Goal: Complete application form

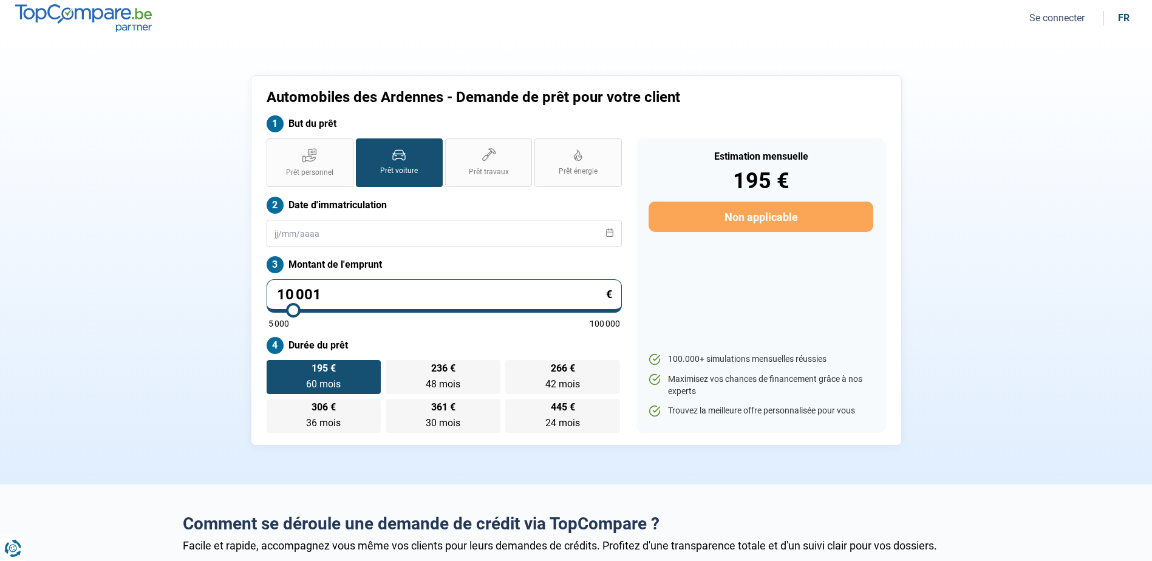
click at [343, 286] on input "10 001" at bounding box center [444, 295] width 355 height 33
type input "1"
type input "5000"
type input "11"
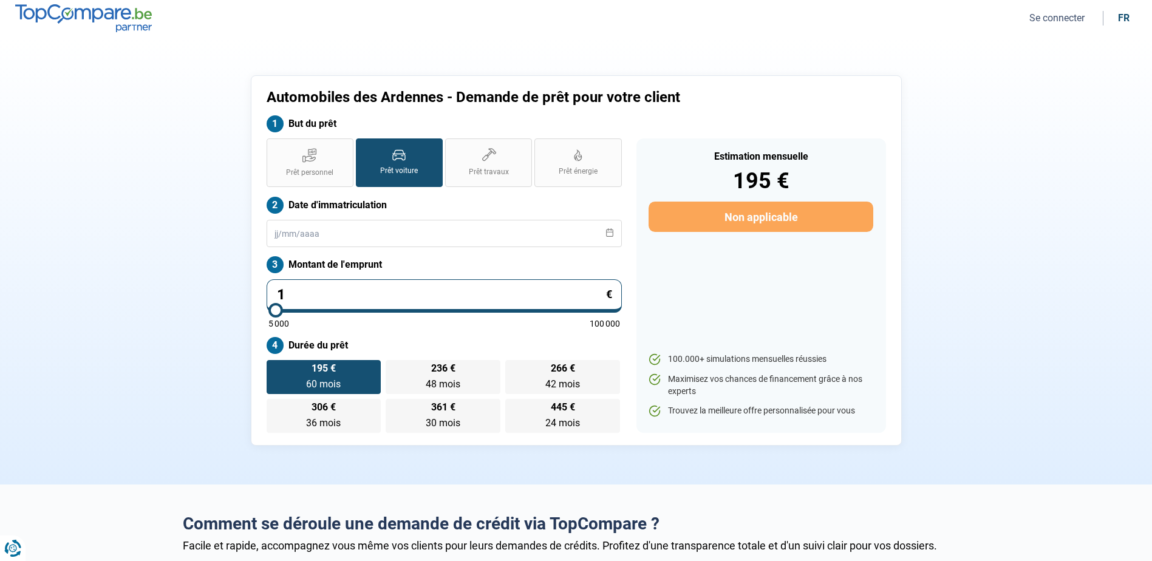
type input "5000"
type input "119"
type input "5000"
type input "1 190"
type input "5000"
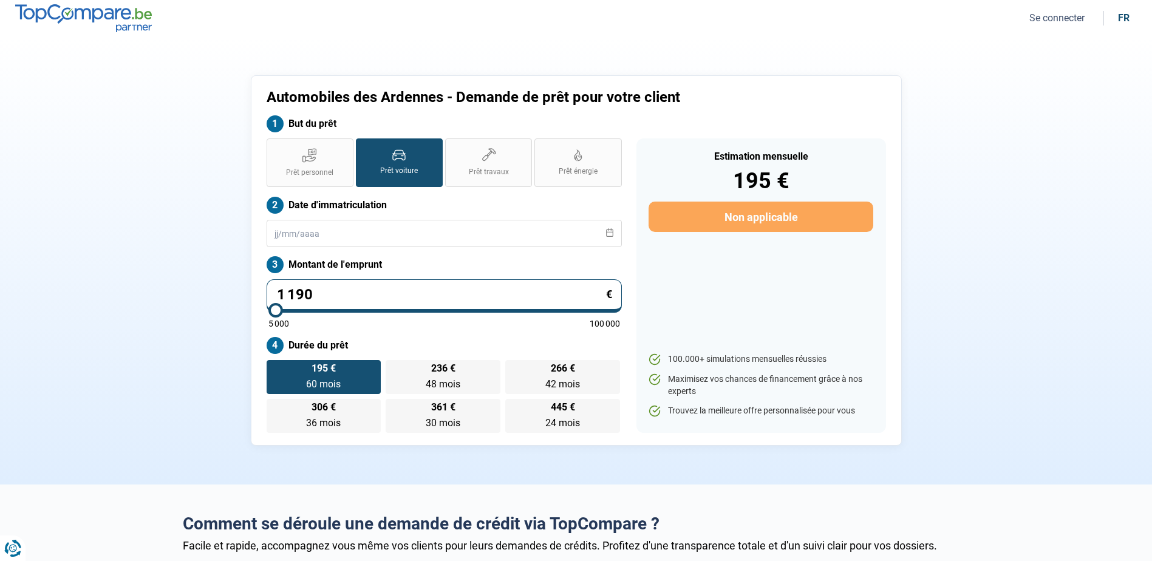
type input "11 900"
type input "12000"
type input "11 900"
type input "12000"
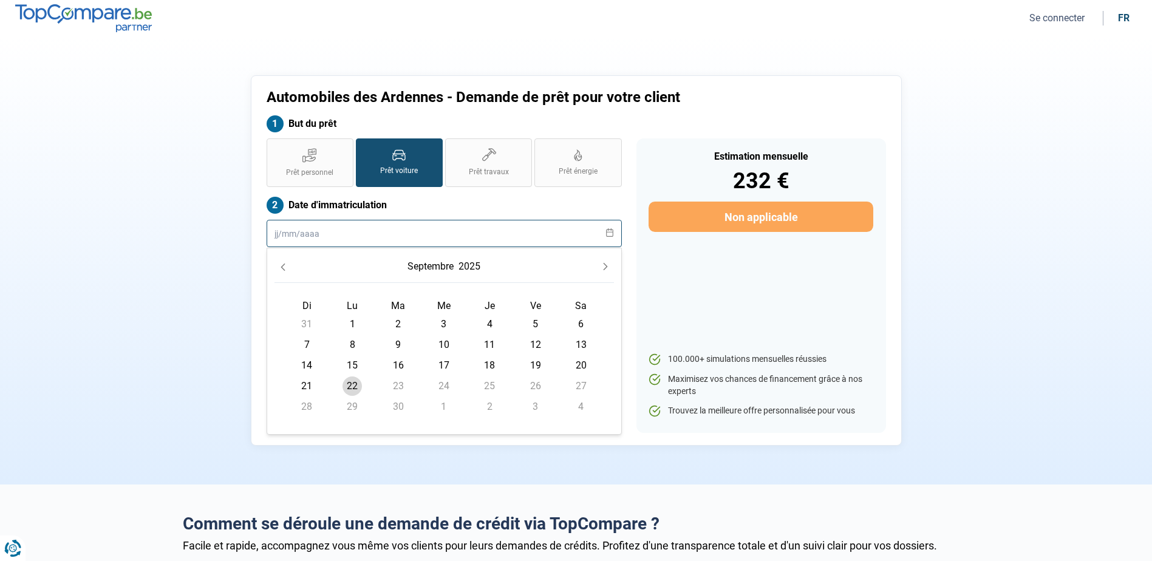
click at [364, 227] on input "text" at bounding box center [444, 233] width 355 height 27
click at [315, 238] on input "text" at bounding box center [444, 233] width 355 height 27
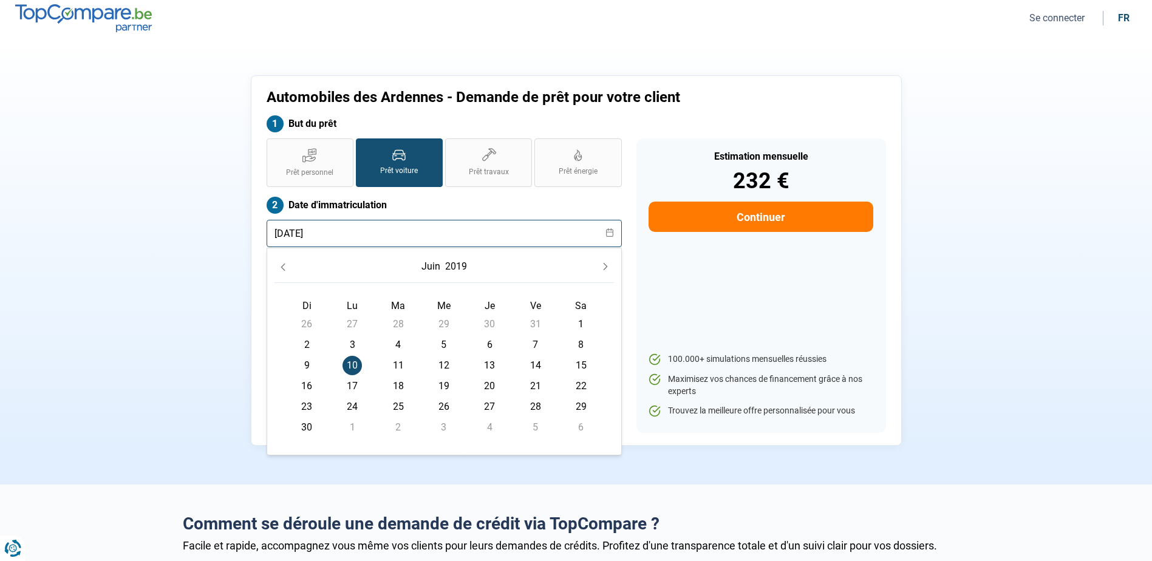
type input "[DATE]"
click at [349, 366] on span "10" at bounding box center [352, 365] width 19 height 19
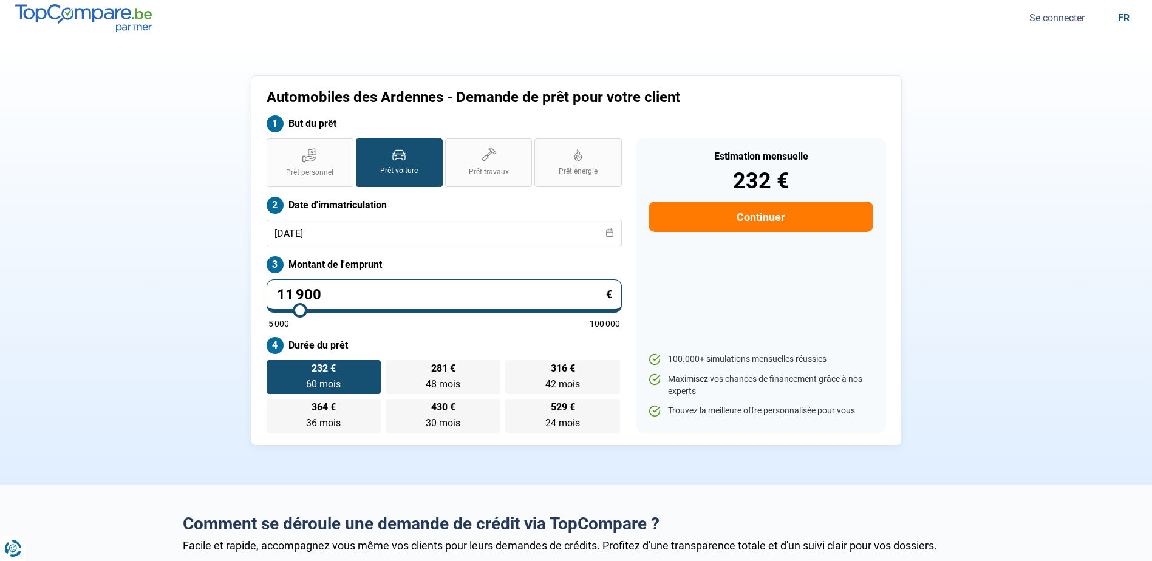
click at [769, 224] on button "Continuer" at bounding box center [761, 217] width 224 height 30
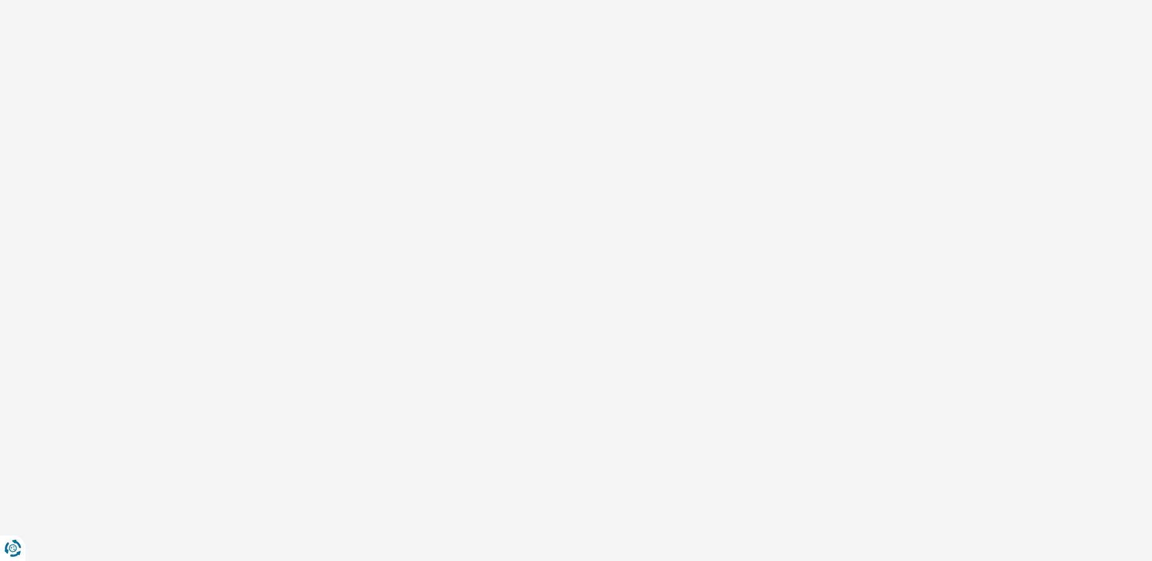
select select "32"
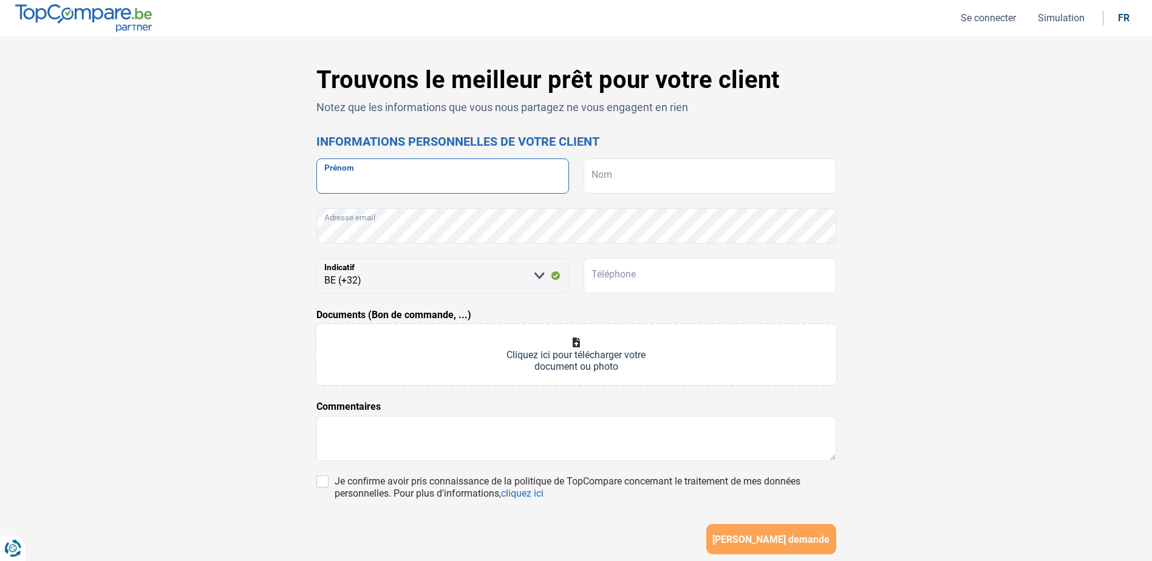
click at [367, 182] on input "Prénom" at bounding box center [442, 176] width 253 height 35
click at [188, 228] on div "Trouvons le meilleur prêt pour votre client Notez que les informations que vous…" at bounding box center [577, 344] width 802 height 556
click at [364, 174] on input "Prénom" at bounding box center [442, 176] width 253 height 35
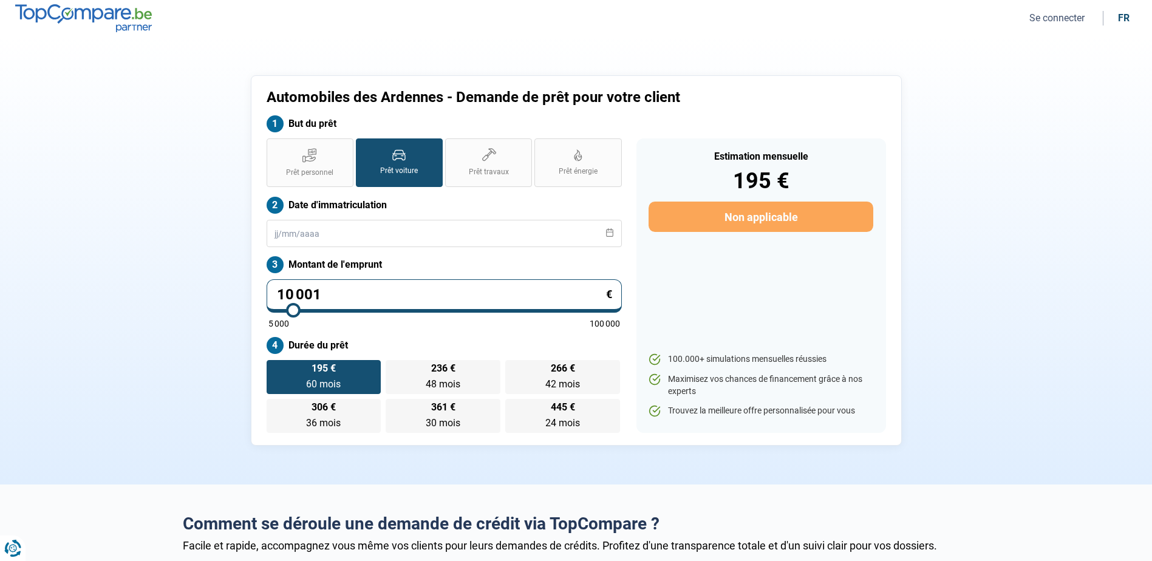
click at [334, 295] on input "10 001" at bounding box center [444, 295] width 355 height 33
type input "1"
type input "5000"
type input "11"
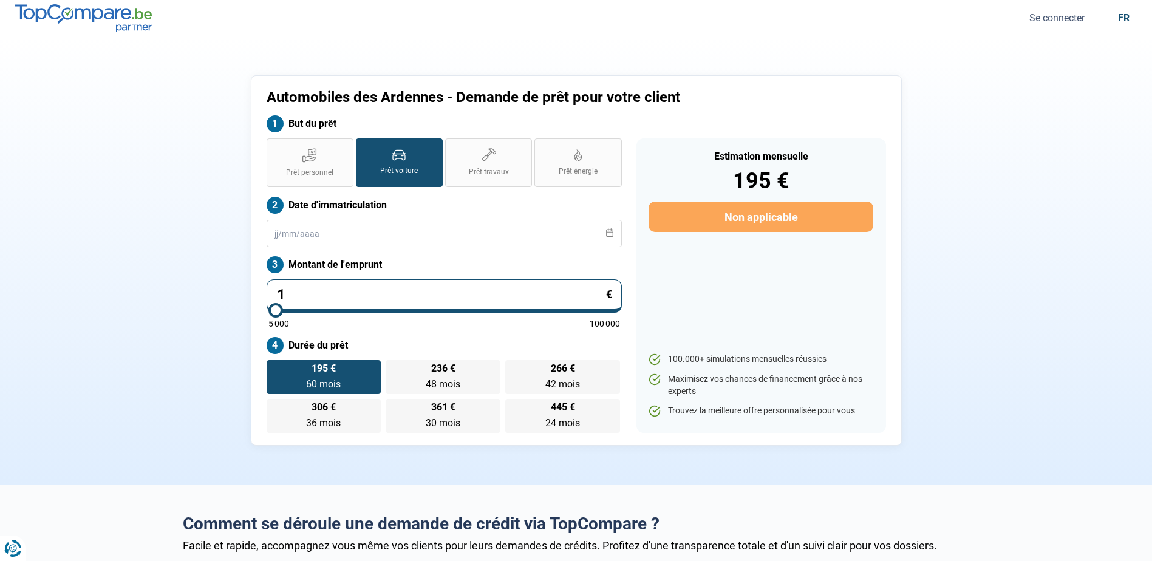
type input "5000"
type input "119"
type input "5000"
type input "1 190"
type input "5000"
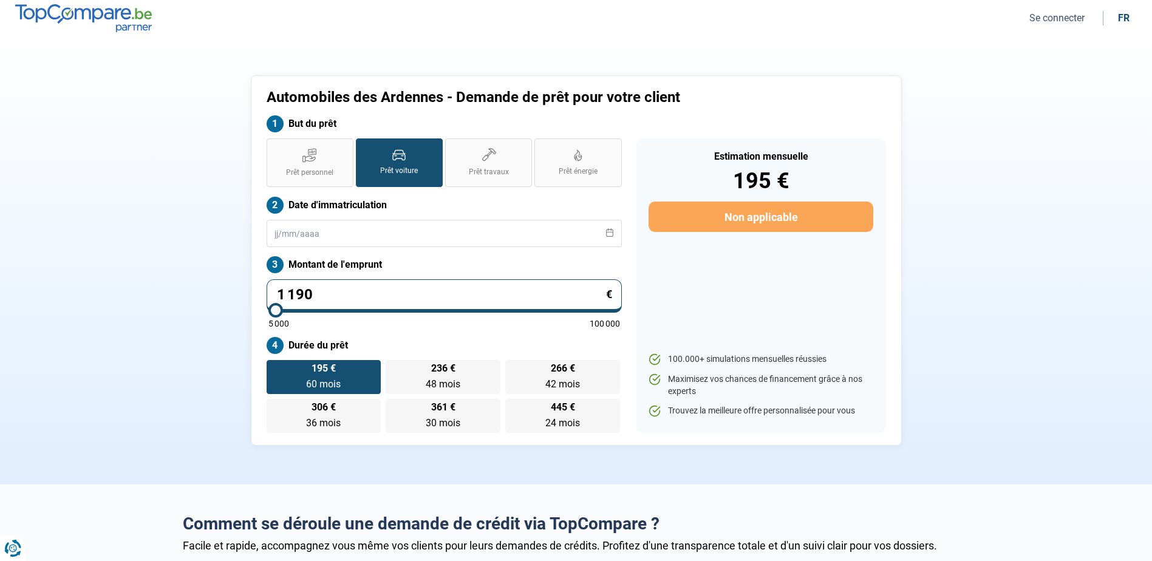
type input "11 900"
type input "12000"
type input "11 900"
type input "12000"
click at [639, 302] on div "Estimation mensuelle 195 € Non applicable 100.000+ simulations mensuelles réuss…" at bounding box center [762, 285] width 250 height 295
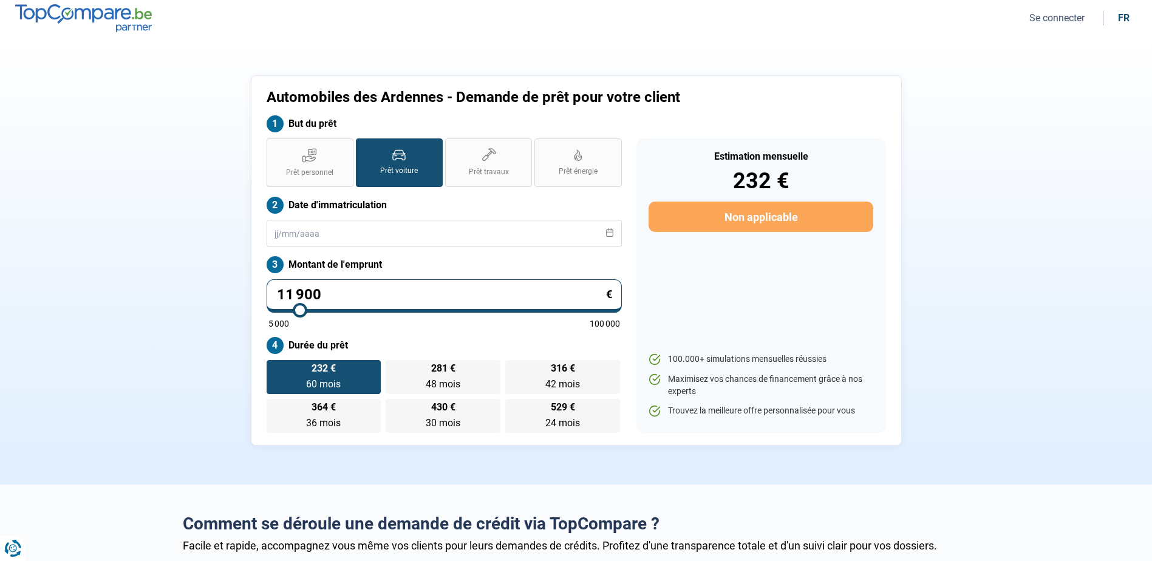
click at [435, 263] on label "Montant de l'emprunt" at bounding box center [444, 264] width 355 height 17
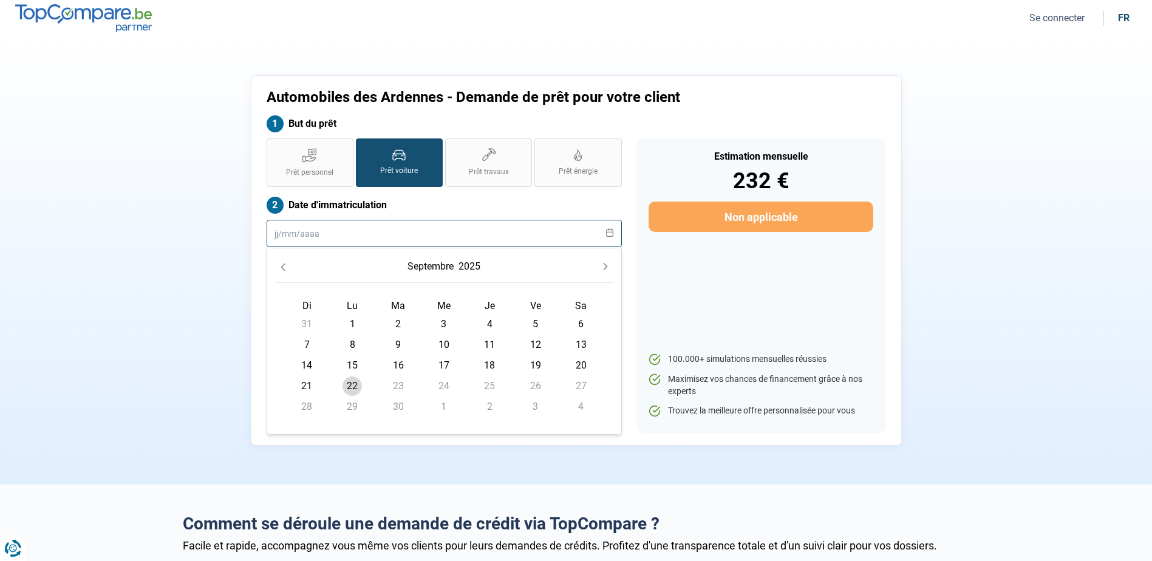
click at [340, 231] on input "text" at bounding box center [444, 233] width 355 height 27
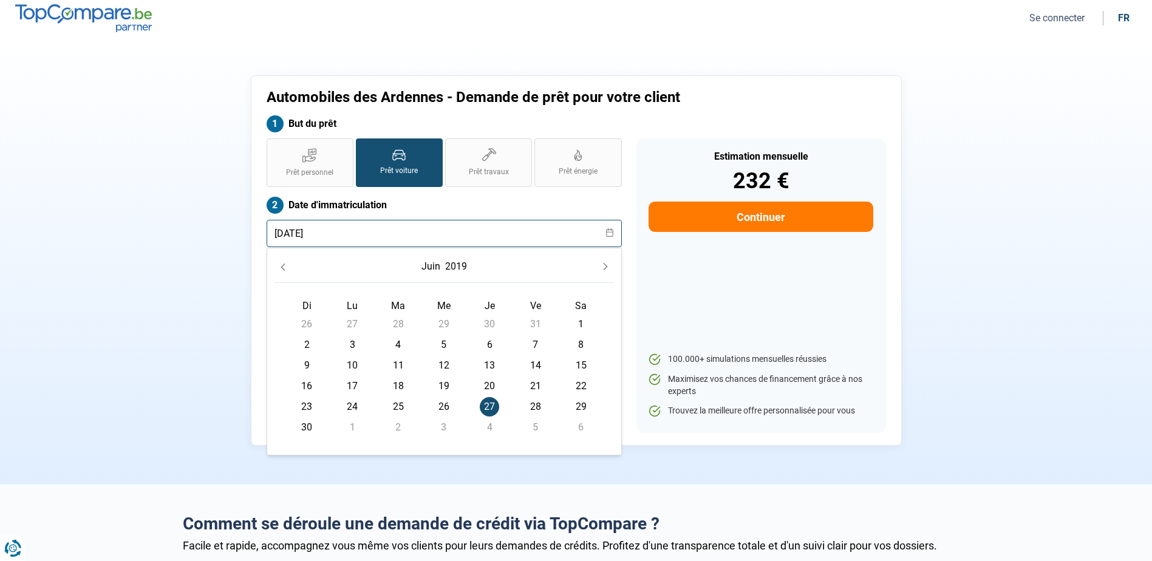
type input "[DATE]"
click at [486, 402] on span "27" at bounding box center [489, 406] width 19 height 19
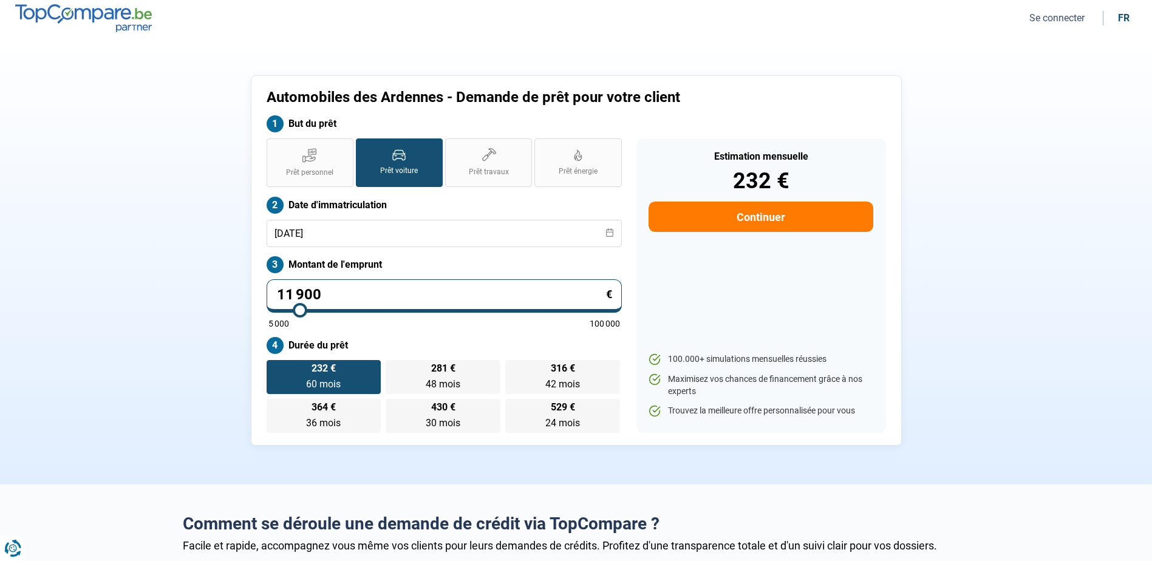
click at [329, 375] on label "232 € 60 mois 60 mois" at bounding box center [324, 377] width 115 height 34
click at [275, 368] on input "232 € 60 mois 60 mois" at bounding box center [271, 364] width 8 height 8
click at [704, 215] on button "Continuer" at bounding box center [761, 217] width 224 height 30
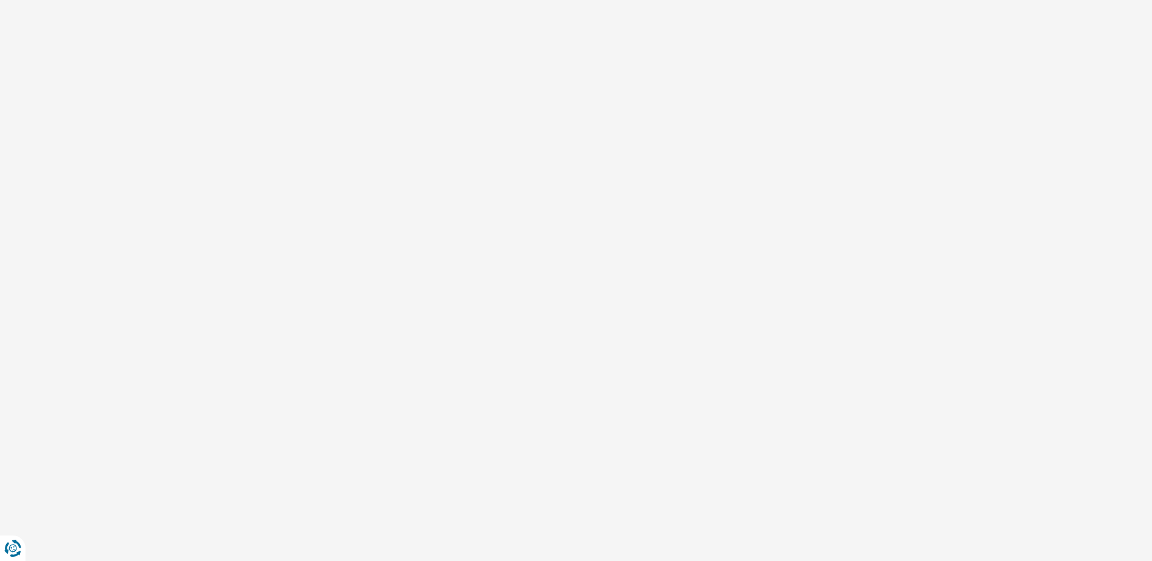
select select "32"
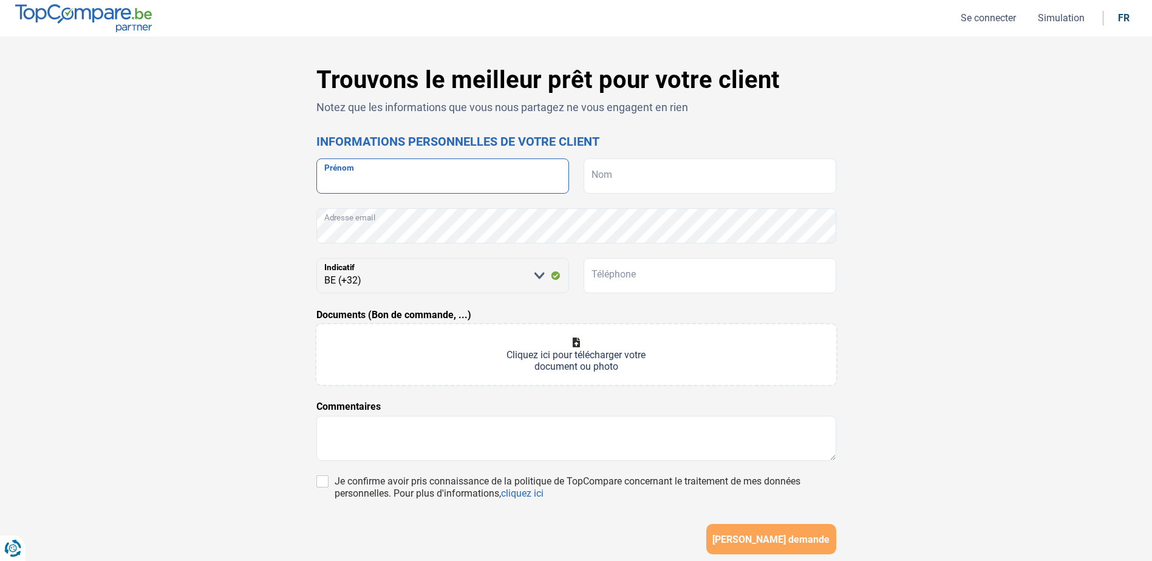
click at [374, 182] on input "Prénom" at bounding box center [442, 176] width 253 height 35
type input "[PERSON_NAME]"
type input "Poncin"
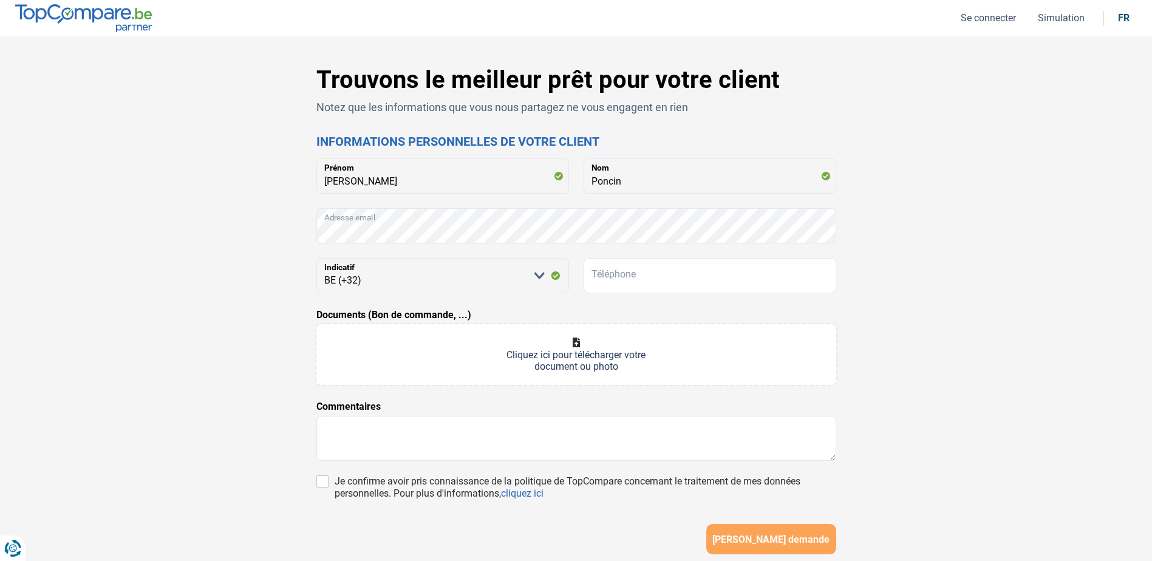
click at [282, 237] on div "Trouvons le meilleur prêt pour votre client Notez que les informations que vous…" at bounding box center [577, 344] width 802 height 556
click at [292, 238] on div "Trouvons le meilleur prêt pour votre client Notez que les informations que vous…" at bounding box center [577, 344] width 802 height 556
drag, startPoint x: 470, startPoint y: 272, endPoint x: 463, endPoint y: 275, distance: 6.8
click at [470, 272] on select "[PERSON_NAME] sélectionner une option BE (+32) LU (+352)" at bounding box center [442, 275] width 253 height 35
click at [379, 279] on select "[PERSON_NAME] sélectionner une option BE (+32) LU (+352)" at bounding box center [442, 275] width 253 height 35
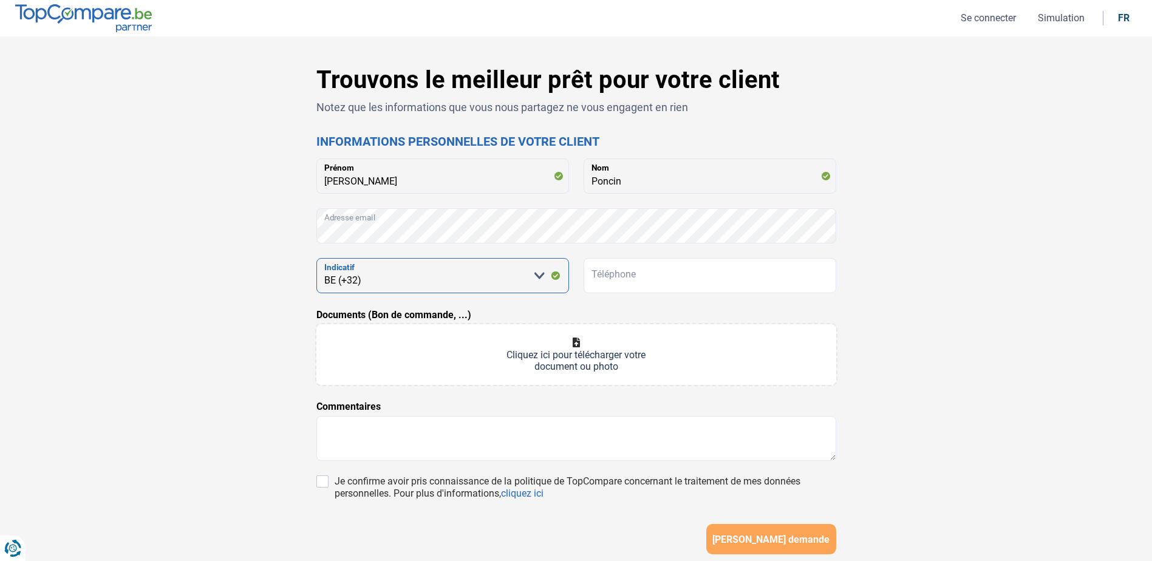
click at [379, 279] on select "[PERSON_NAME] sélectionner une option BE (+32) LU (+352)" at bounding box center [442, 275] width 253 height 35
click at [661, 276] on input "Téléphone" at bounding box center [710, 275] width 253 height 35
type input "0"
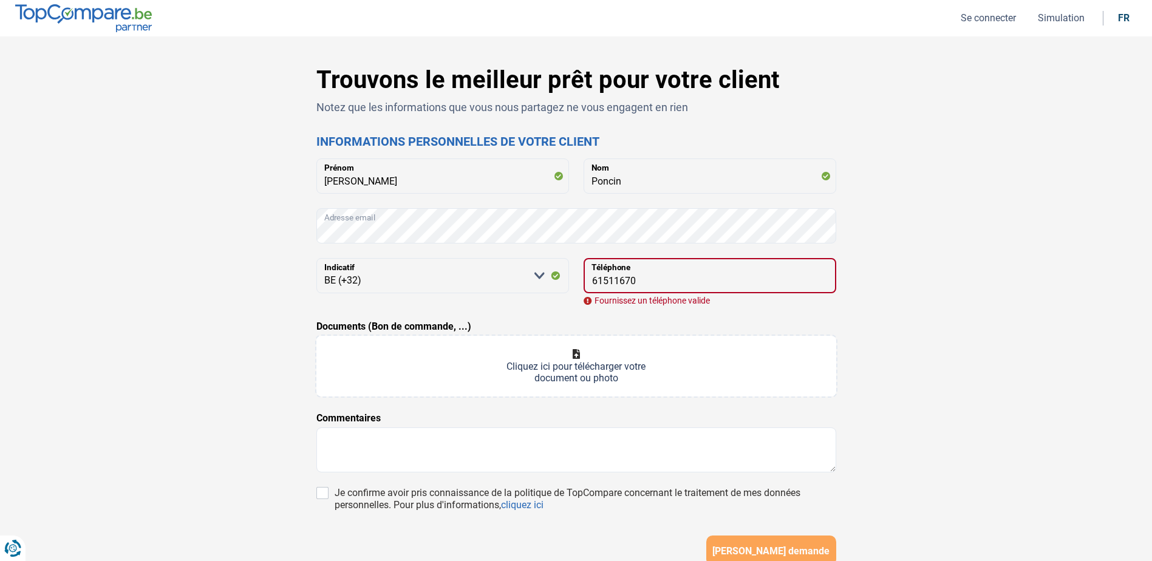
click at [661, 323] on div "Documents (Bon de commande, ...) Cliquez ici pour télécharger votre document ou…" at bounding box center [576, 358] width 520 height 77
click at [593, 280] on input "61511670" at bounding box center [710, 275] width 253 height 35
type input "061511670"
click at [623, 315] on form "[PERSON_NAME] Nom Adresse email [PERSON_NAME] sélectionner une option BE (+32) …" at bounding box center [576, 363] width 520 height 408
click at [656, 289] on input "061511670" at bounding box center [710, 275] width 253 height 35
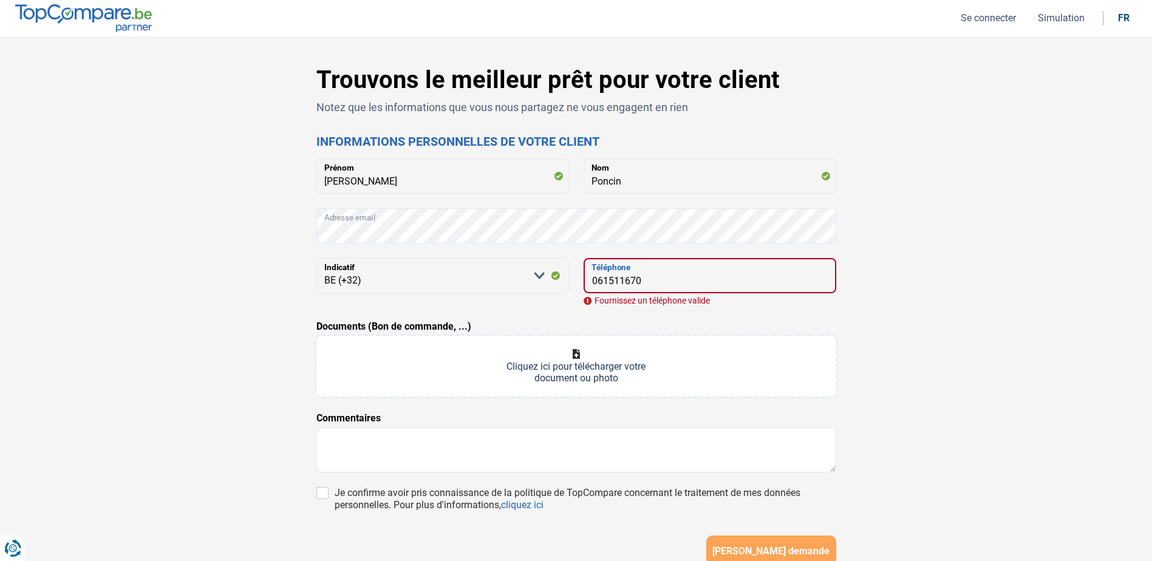
click at [653, 282] on input "061511670" at bounding box center [710, 275] width 253 height 35
click at [645, 309] on form "[PERSON_NAME] Nom Adresse email [PERSON_NAME] sélectionner une option BE (+32) …" at bounding box center [576, 363] width 520 height 408
click at [645, 279] on input "061511670" at bounding box center [710, 275] width 253 height 35
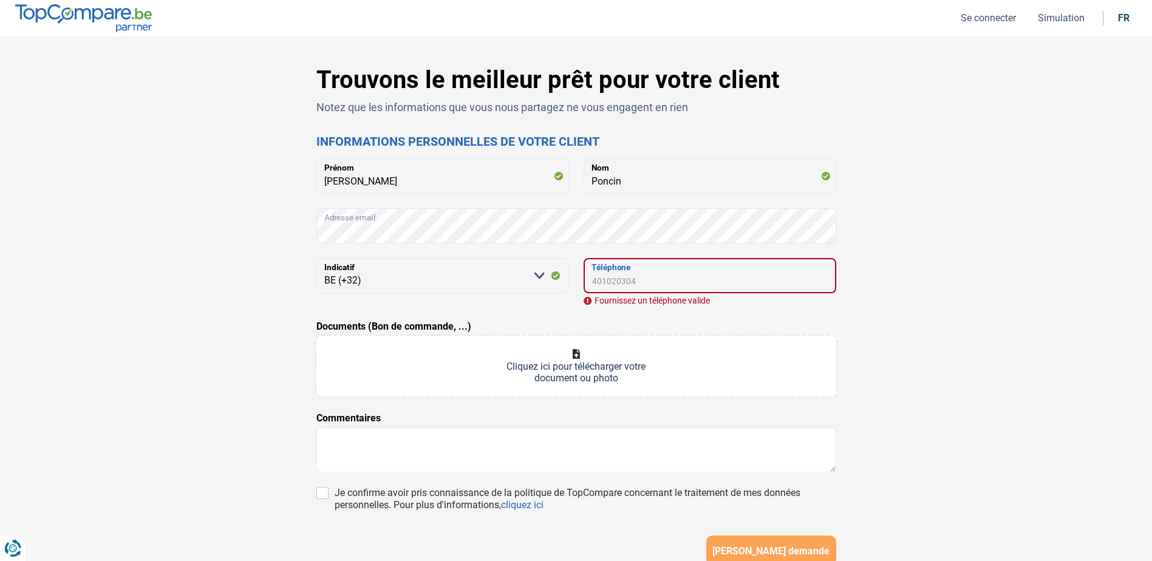
click at [650, 285] on input "Téléphone" at bounding box center [710, 275] width 253 height 35
click at [640, 278] on input "Téléphone" at bounding box center [710, 275] width 253 height 35
type input "0"
type input "4"
drag, startPoint x: 592, startPoint y: 279, endPoint x: 586, endPoint y: 335, distance: 56.8
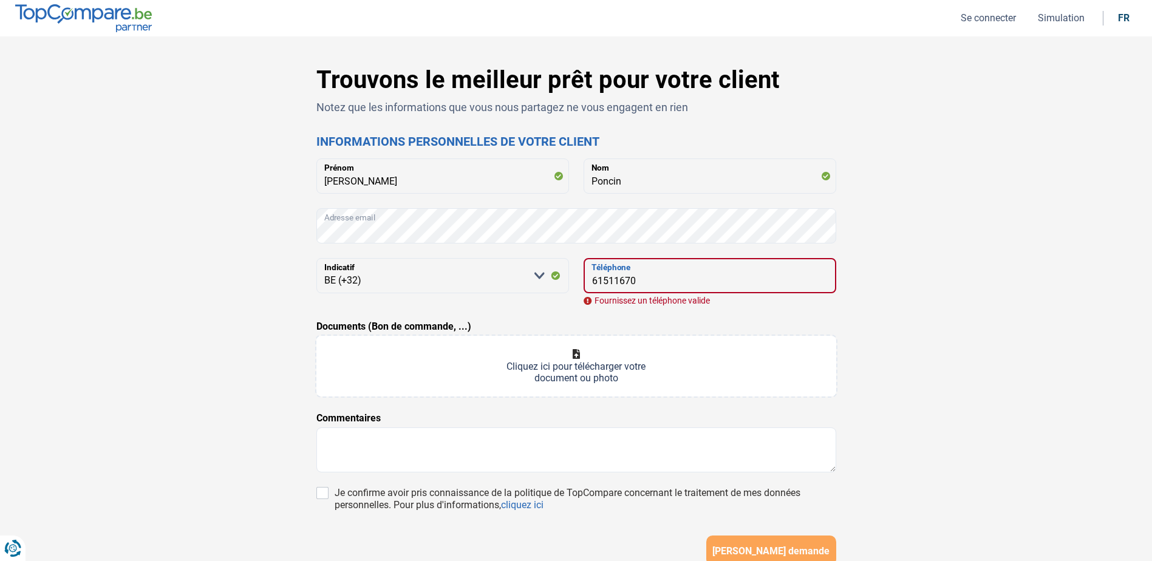
click at [592, 279] on input "61511670" at bounding box center [710, 275] width 253 height 35
type input "061511670"
click at [829, 297] on div "Fournissez un téléphone valide" at bounding box center [710, 300] width 253 height 9
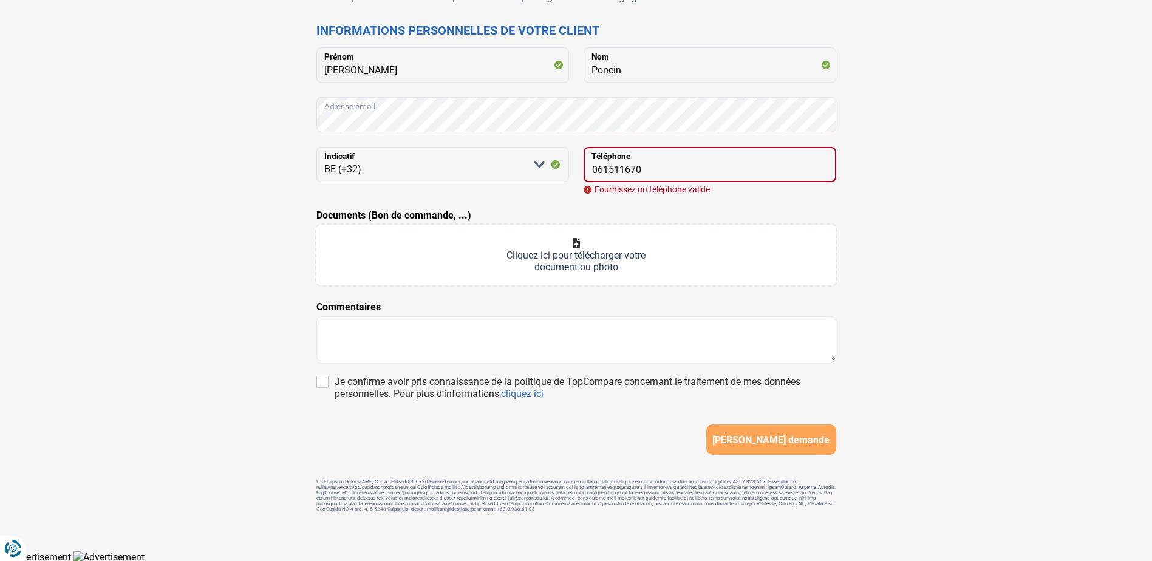
scroll to position [116, 0]
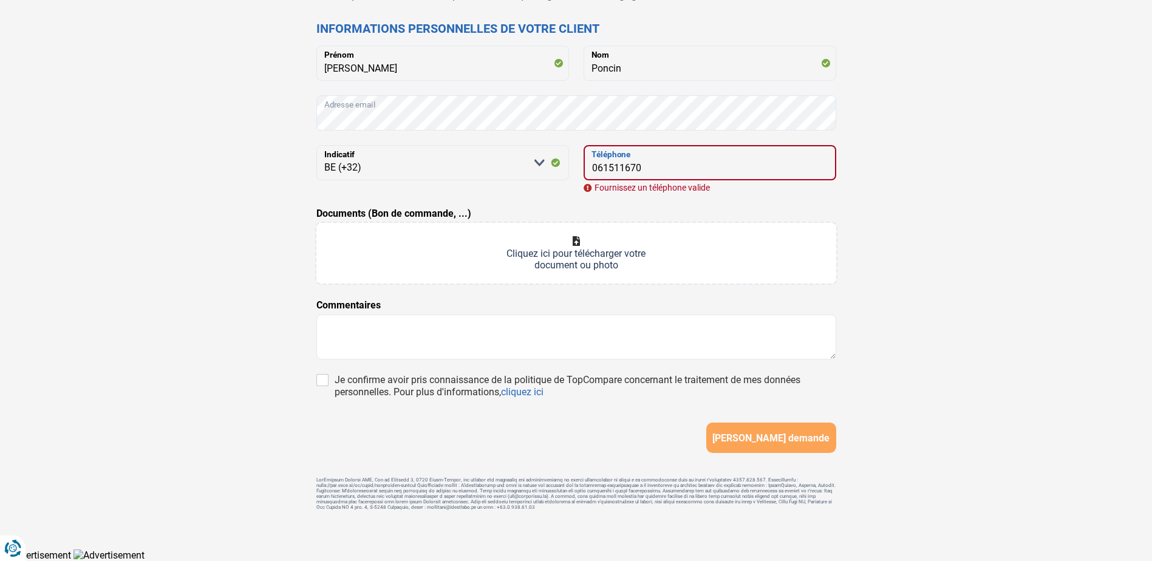
click at [659, 167] on input "061511670" at bounding box center [710, 162] width 253 height 35
click at [577, 243] on input "Documents (Bon de commande, ...)" at bounding box center [576, 253] width 520 height 61
type input "C:\fakepath\202509221551.pdf"
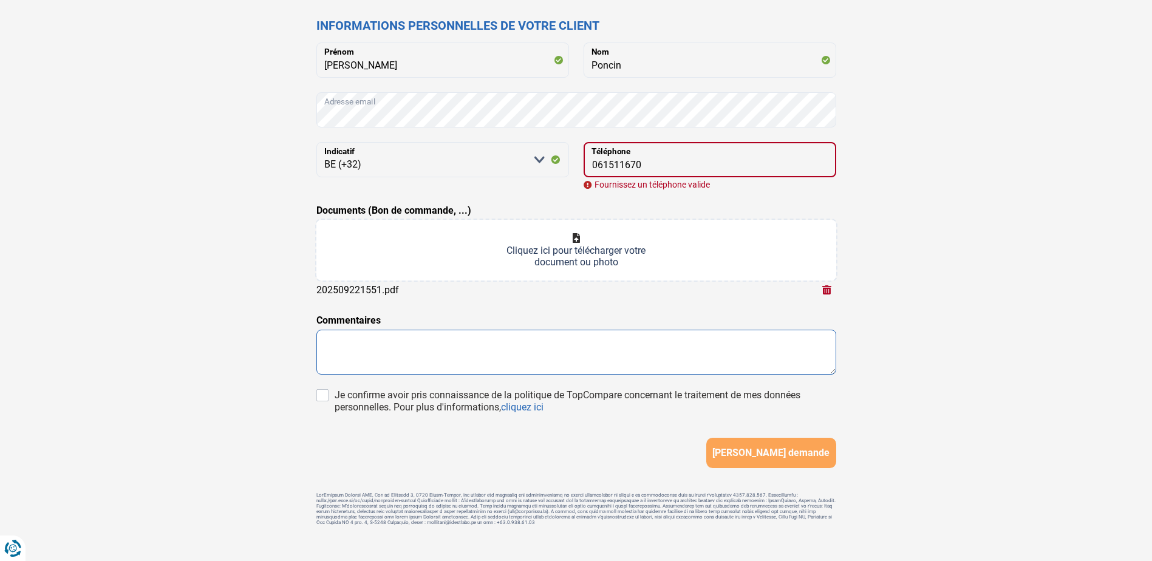
click at [412, 352] on textarea at bounding box center [576, 352] width 520 height 45
click at [635, 349] on textarea "Client n'a pas de GSM, personne agée, uniquement téléphone fixe" at bounding box center [576, 352] width 520 height 45
type textarea "Client n'a pas de GSM, personne agée, uniquement téléphone fixe"
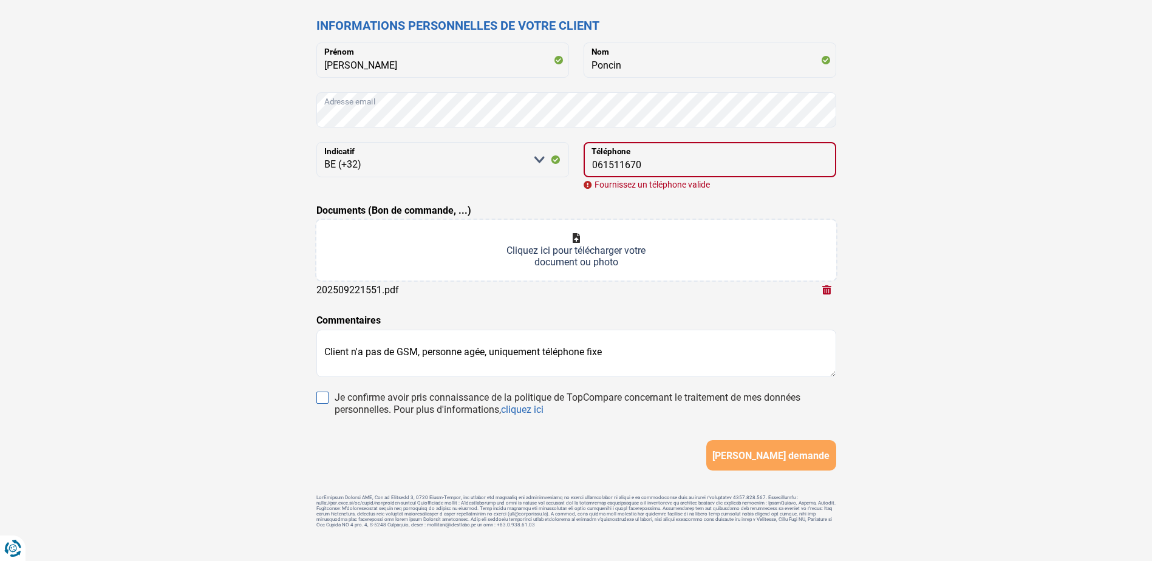
click at [318, 397] on input "Je confirme avoir pris connaissance de la politique de TopCompare concernant le…" at bounding box center [322, 398] width 12 height 12
checkbox input "true"
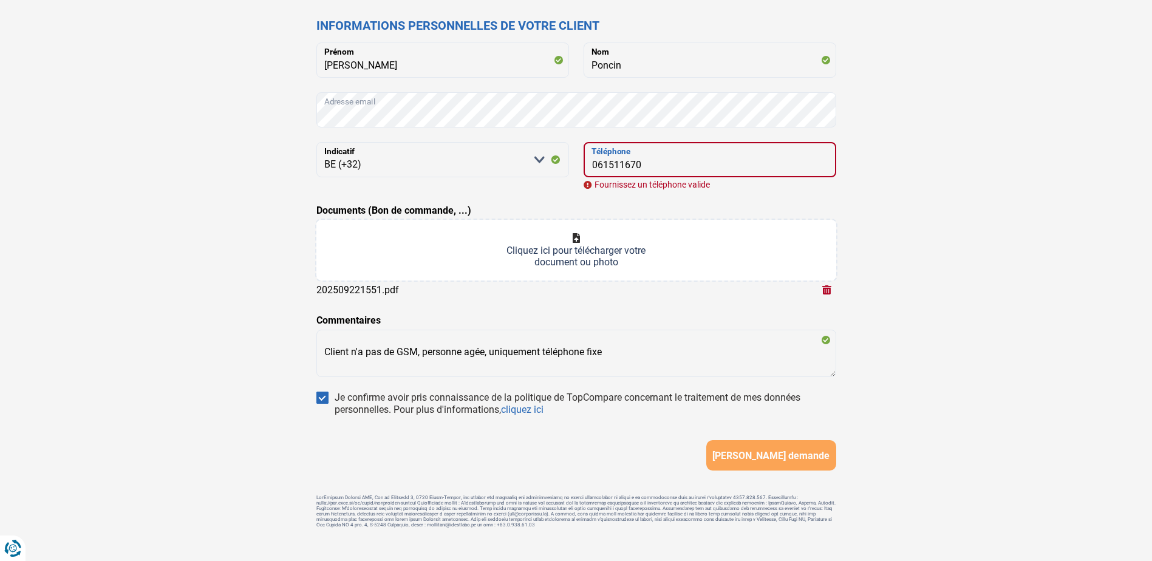
click at [726, 171] on input "061511670" at bounding box center [710, 159] width 253 height 35
click at [540, 160] on select "[PERSON_NAME] sélectionner une option BE (+32) LU (+352)" at bounding box center [442, 159] width 253 height 35
click at [539, 160] on select "[PERSON_NAME] sélectionner une option BE (+32) LU (+352)" at bounding box center [442, 159] width 253 height 35
click at [654, 160] on input "061511670" at bounding box center [710, 159] width 253 height 35
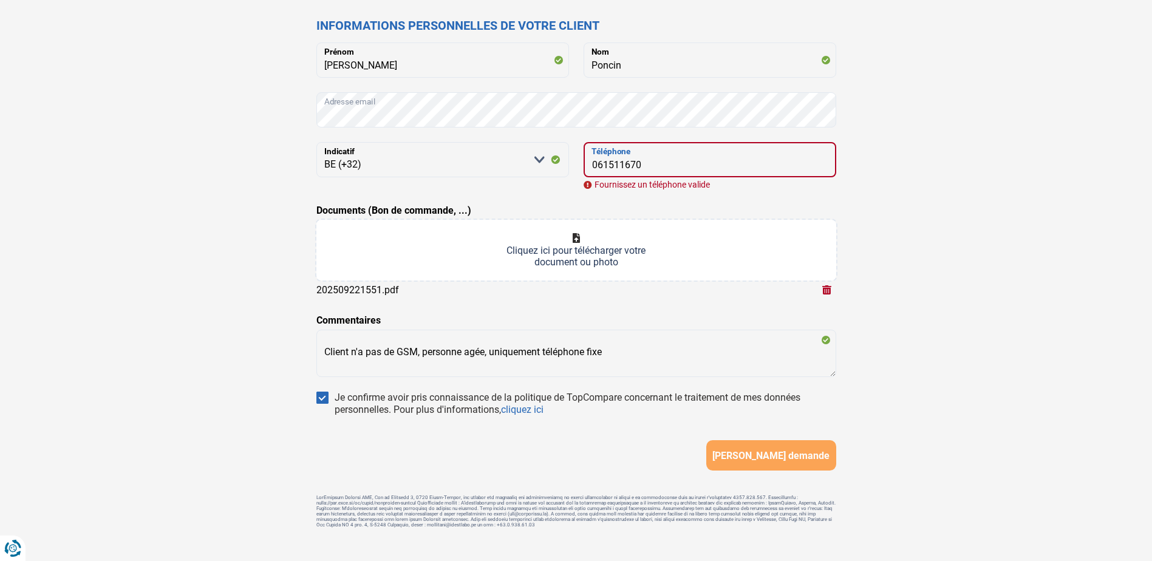
click at [671, 167] on input "061511670" at bounding box center [710, 159] width 253 height 35
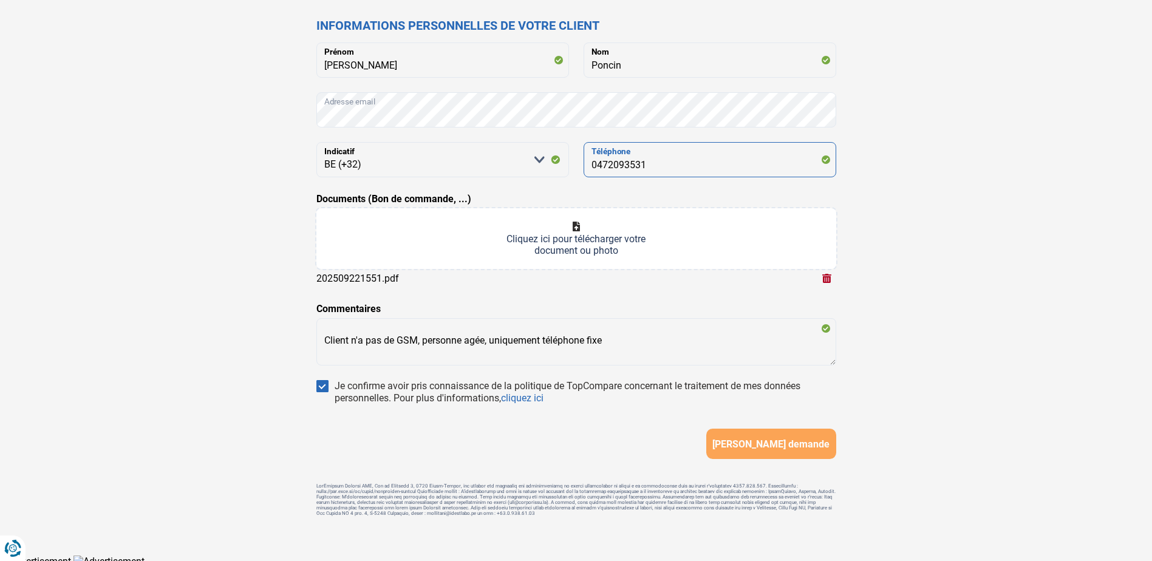
type input "0472093531"
click at [909, 203] on div "Trouvons le meilleur prêt pour votre client Notez que les informations que vous…" at bounding box center [577, 238] width 802 height 576
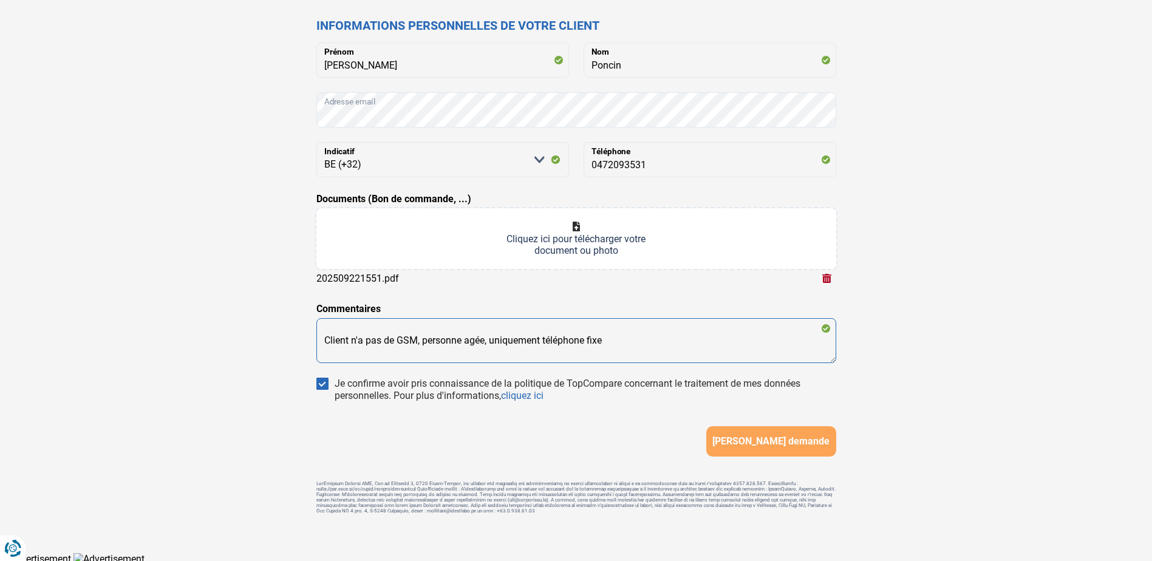
drag, startPoint x: 484, startPoint y: 337, endPoint x: 421, endPoint y: 337, distance: 63.2
click at [421, 337] on textarea "Client n'a pas de GSM, personne agée, uniquement téléphone fixe" at bounding box center [576, 340] width 520 height 45
click at [433, 351] on textarea "Client n'a pas de GSM, personne agée, uniquement téléphone fixe" at bounding box center [576, 340] width 520 height 45
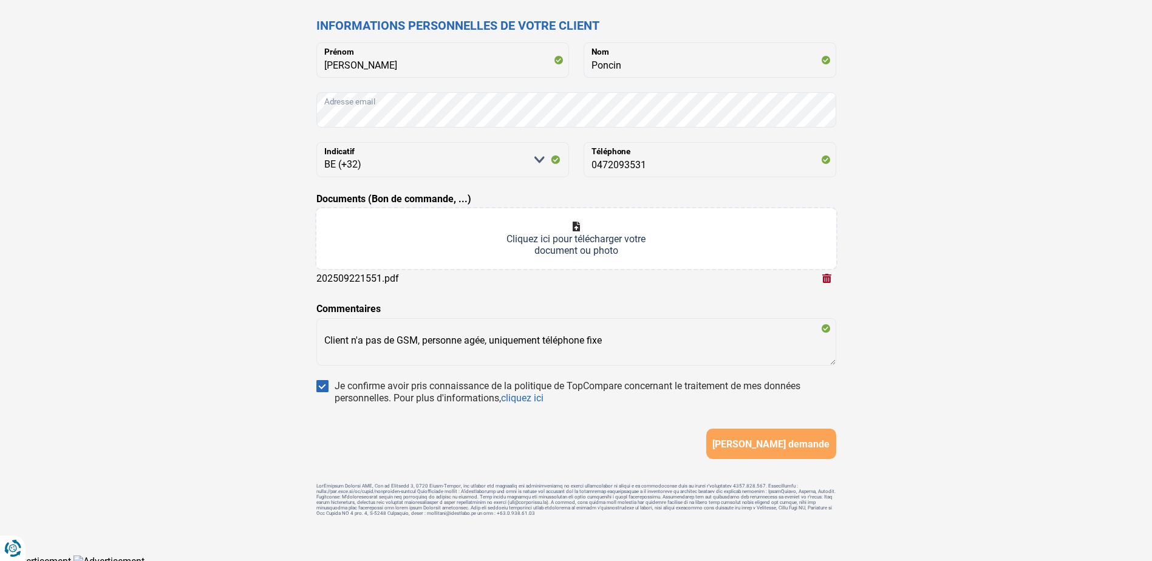
click at [911, 353] on div "Trouvons le meilleur prêt pour votre client Notez que les informations que vous…" at bounding box center [577, 238] width 802 height 576
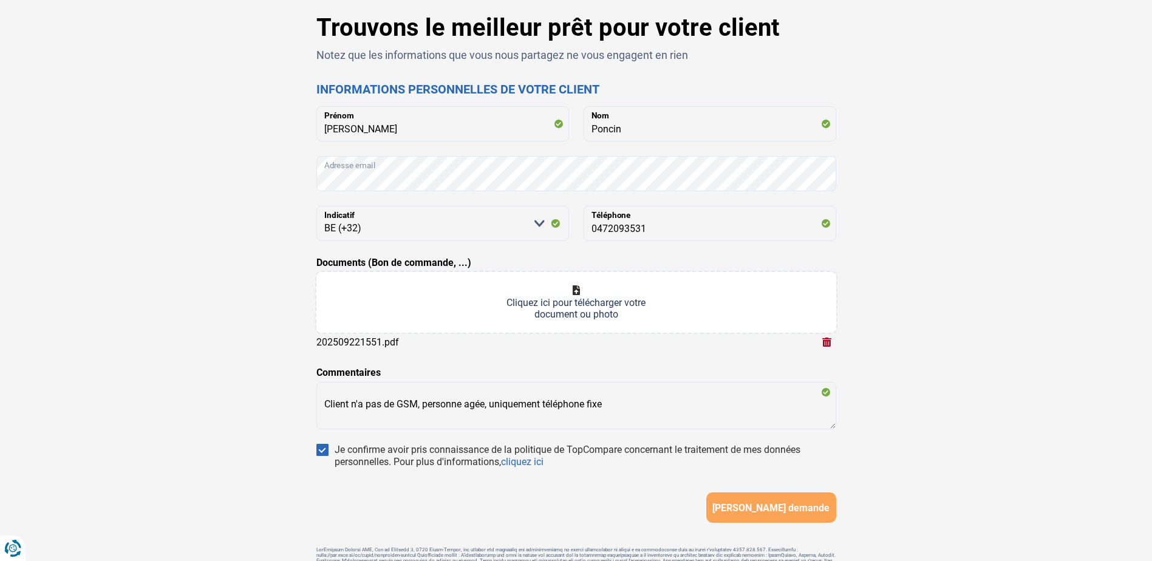
scroll to position [0, 0]
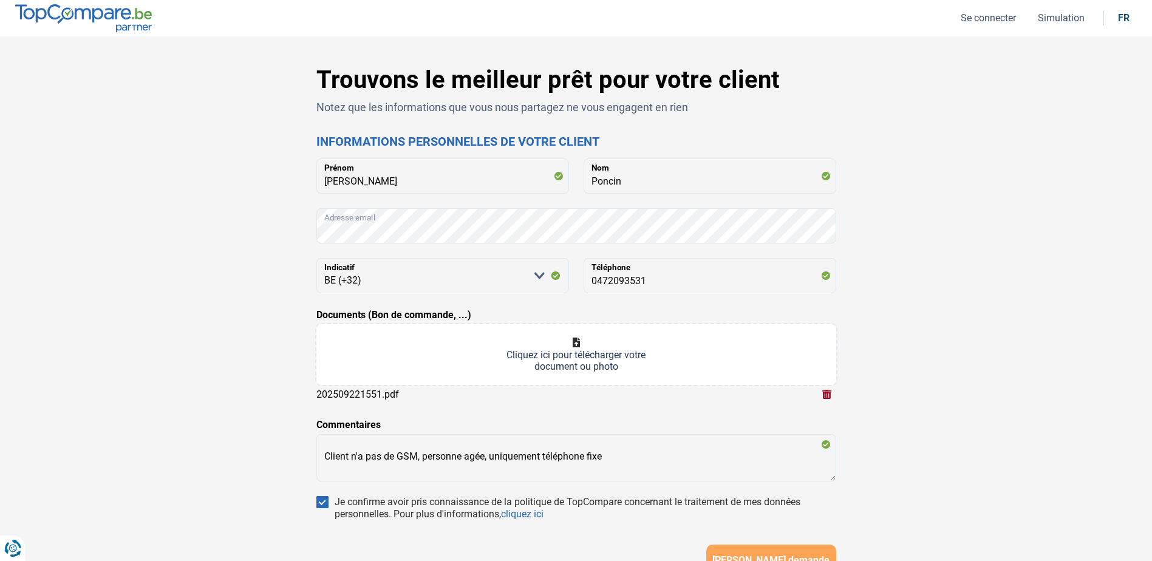
click at [279, 233] on div "Trouvons le meilleur prêt pour votre client Notez que les informations que vous…" at bounding box center [577, 354] width 802 height 576
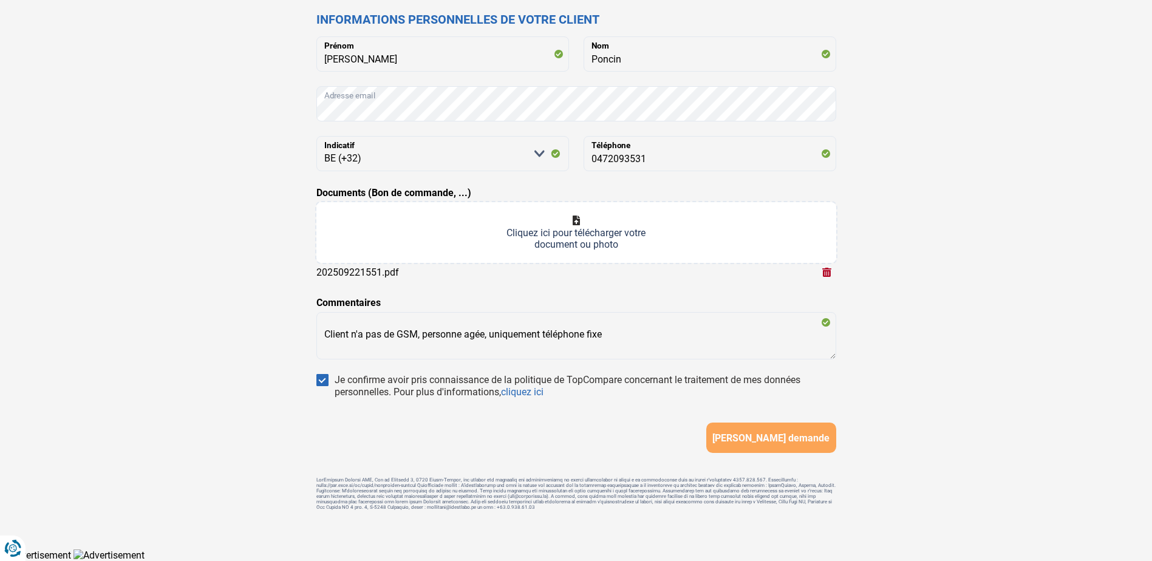
click at [752, 428] on button "[PERSON_NAME] demande" at bounding box center [771, 438] width 130 height 30
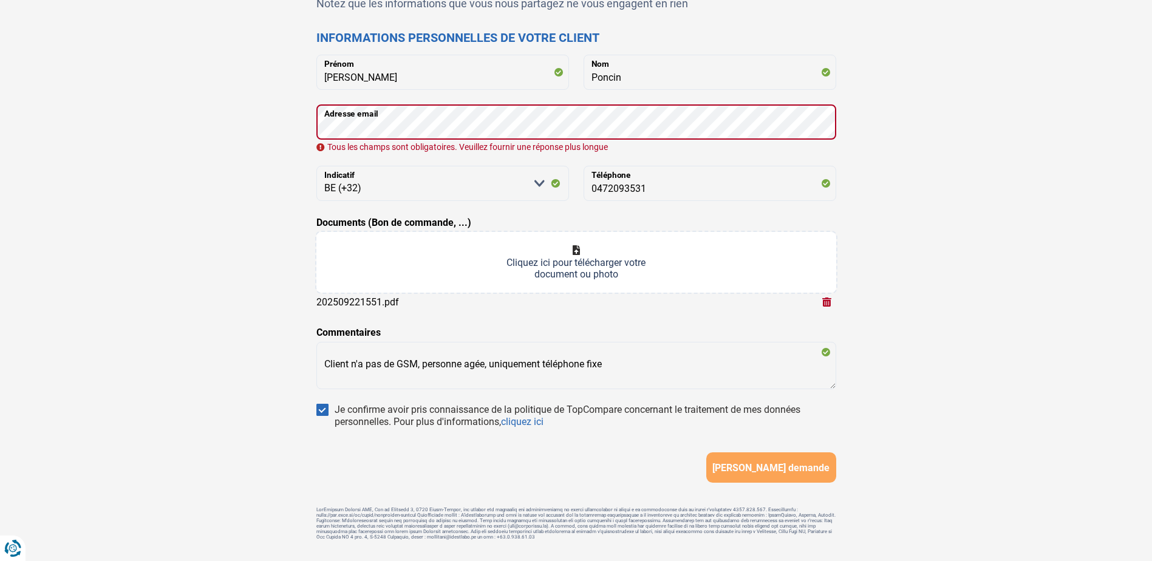
scroll to position [76, 0]
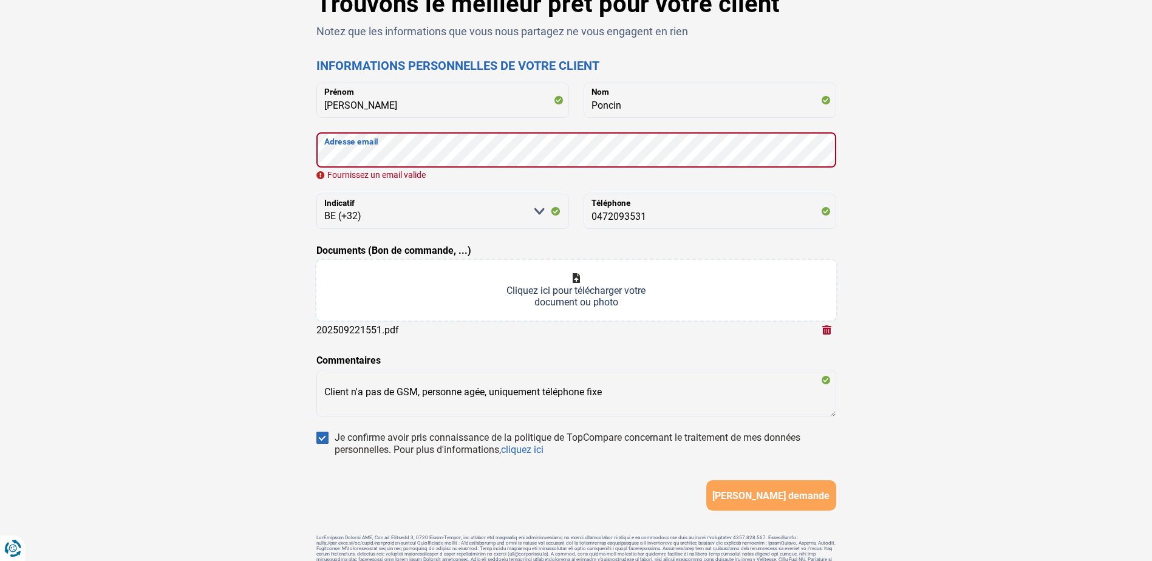
click at [706, 480] on button "[PERSON_NAME] demande" at bounding box center [771, 495] width 130 height 30
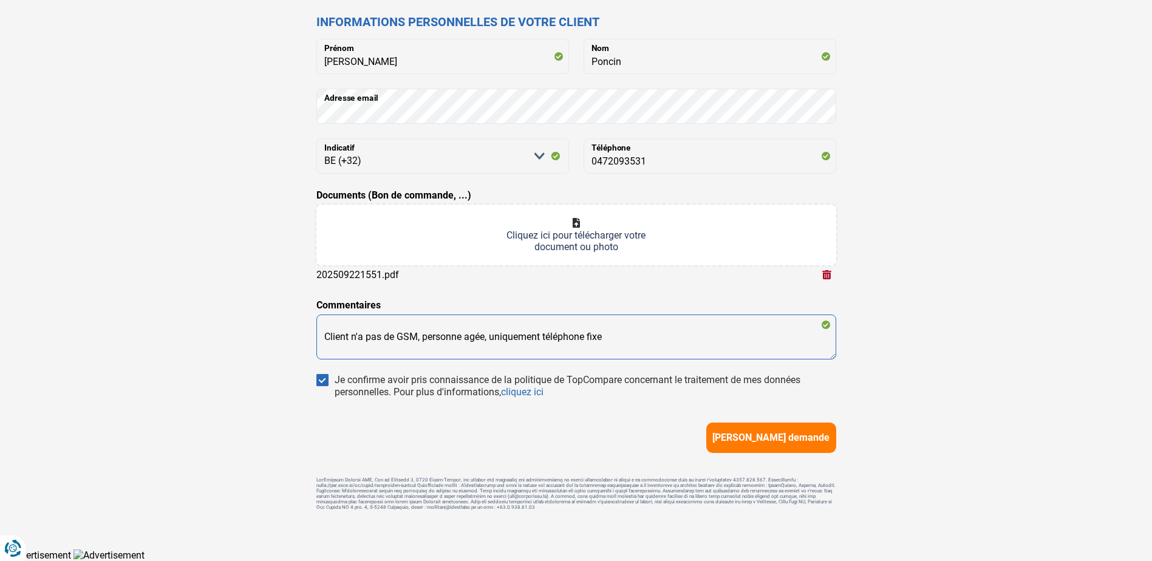
scroll to position [123, 0]
click at [414, 332] on textarea "Client n'a pas de GSM, personne agée, uniquement téléphone fixe" at bounding box center [576, 337] width 520 height 45
click at [694, 335] on textarea "Client n'a pas de GSM ni de mail, personne agée, uniquement téléphone fixe" at bounding box center [576, 337] width 520 height 45
type textarea "Client n'a pas de GSM ni de mail, personne agée, uniquement téléphone fixe. Pas…"
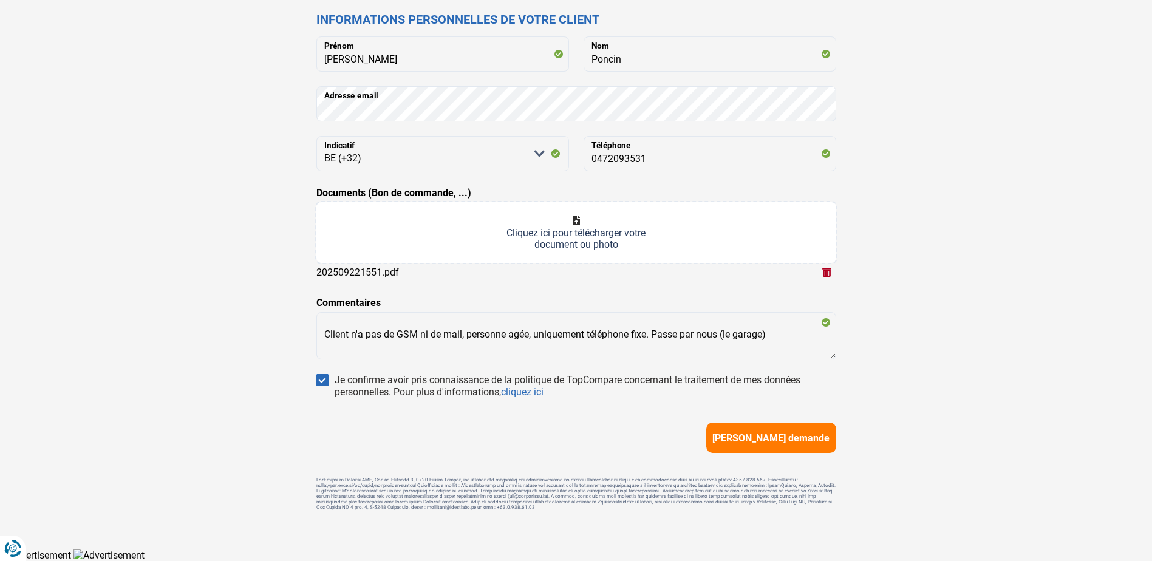
click at [733, 433] on span "[PERSON_NAME] demande" at bounding box center [771, 439] width 117 height 12
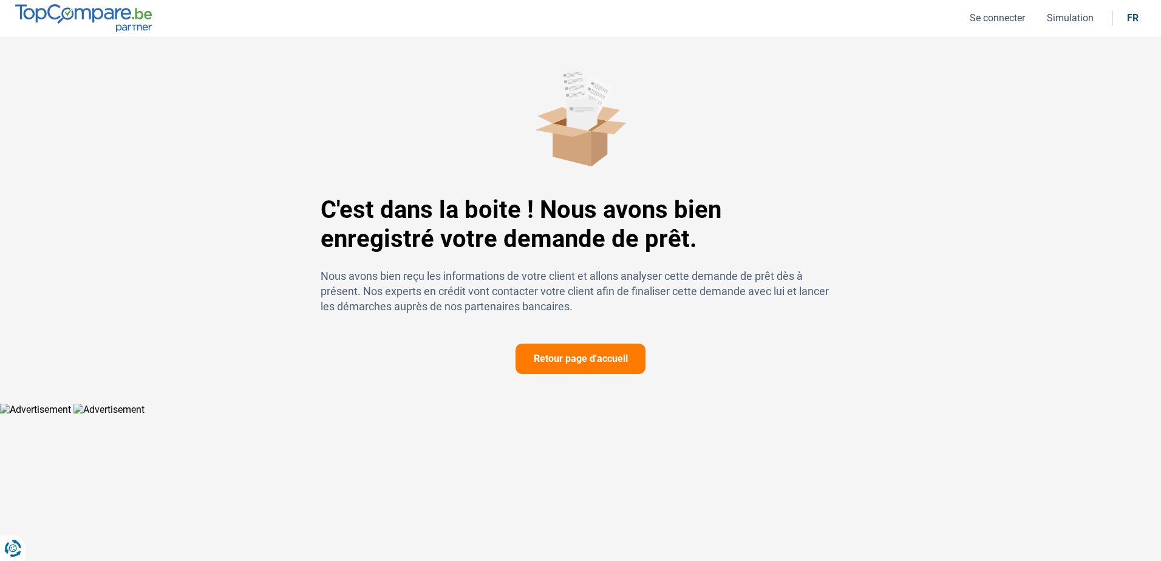
click at [997, 19] on button "Se connecter" at bounding box center [997, 18] width 63 height 13
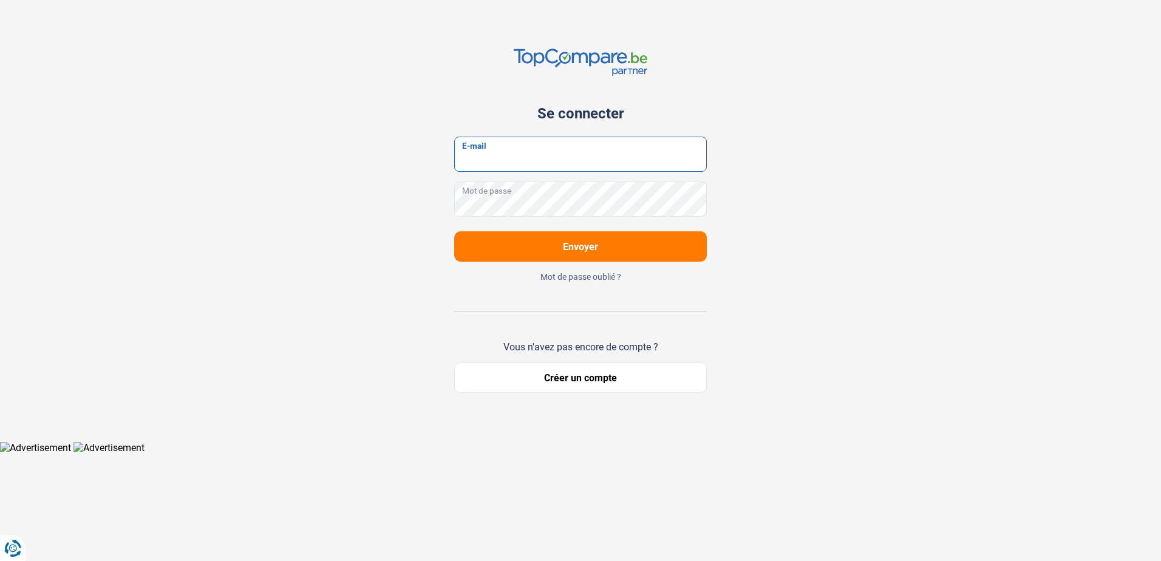
type input "[EMAIL_ADDRESS][DOMAIN_NAME]"
click at [465, 244] on button "Envoyer" at bounding box center [580, 246] width 253 height 30
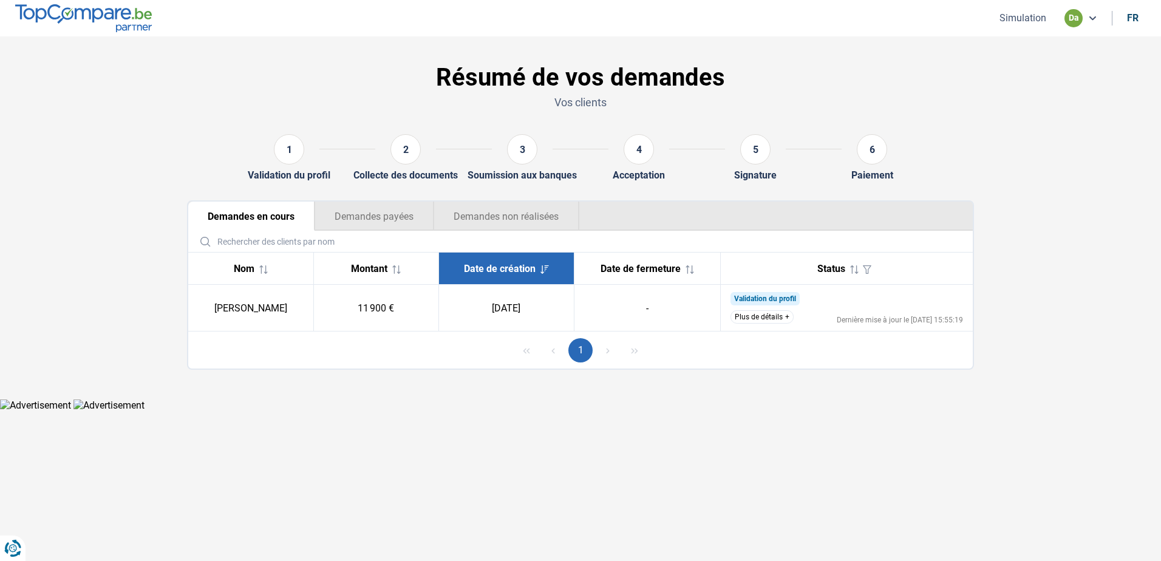
click at [775, 317] on button "Plus de détails" at bounding box center [762, 316] width 63 height 13
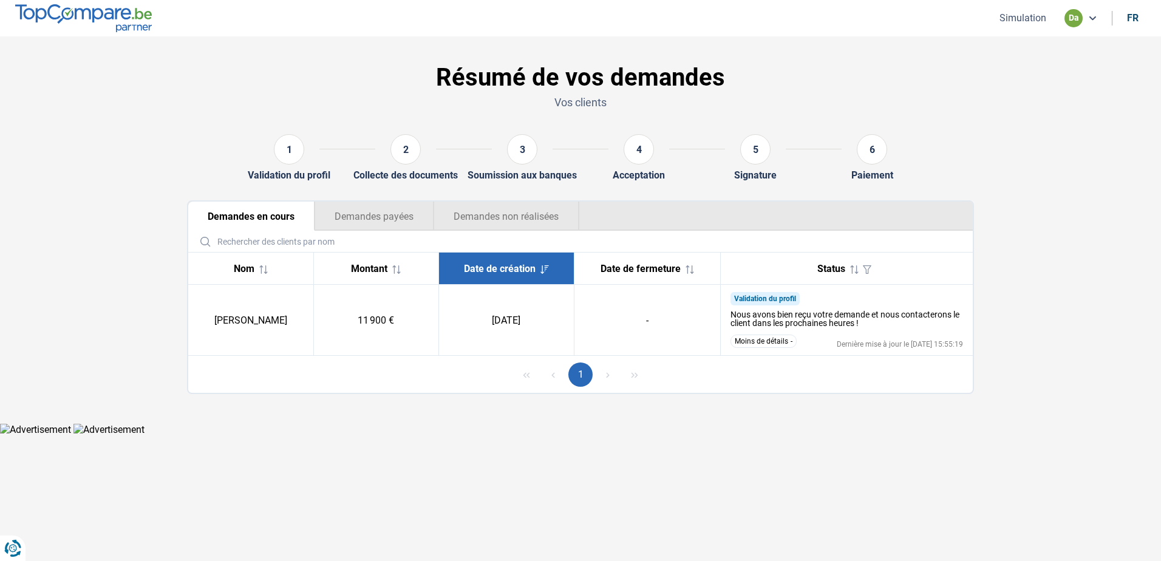
click at [515, 217] on button "Demandes non réalisées" at bounding box center [507, 216] width 146 height 29
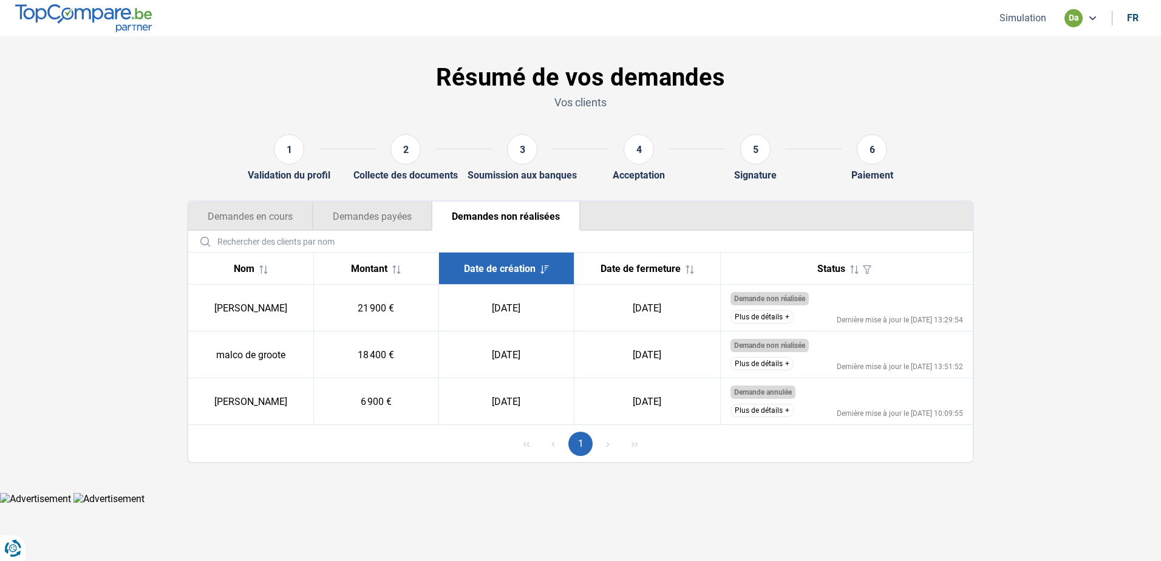
click at [248, 224] on button "Demandes en cours" at bounding box center [250, 216] width 125 height 29
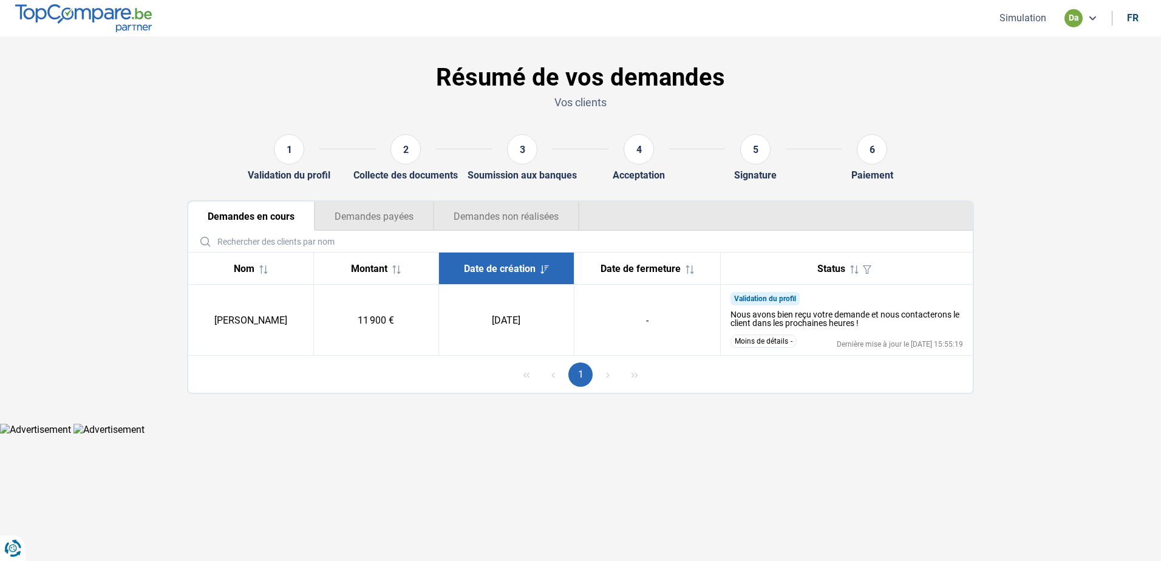
drag, startPoint x: 790, startPoint y: 341, endPoint x: 713, endPoint y: 331, distance: 78.4
click at [713, 331] on tr "[PERSON_NAME] 11 900 € [DATE] - Validation du profil Nous avons bien reçu votre…" at bounding box center [580, 320] width 785 height 71
click at [753, 335] on button "Moins de détails" at bounding box center [764, 341] width 66 height 13
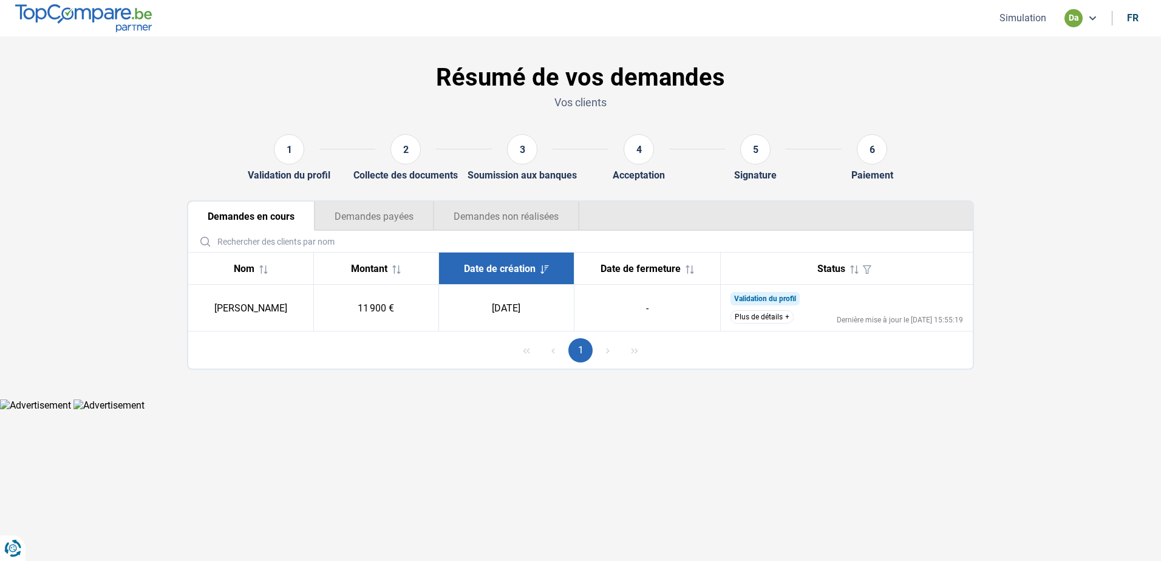
click at [754, 316] on button "Plus de détails" at bounding box center [762, 316] width 63 height 13
